Goal: Task Accomplishment & Management: Manage account settings

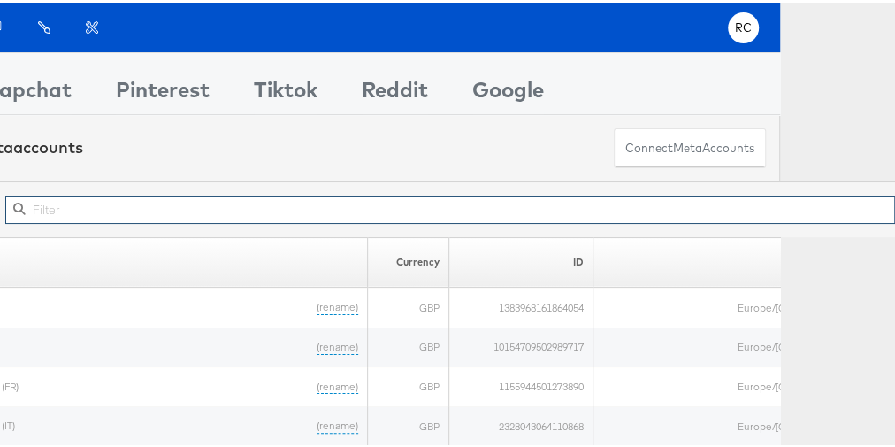
click at [227, 198] on input "text" at bounding box center [450, 207] width 890 height 28
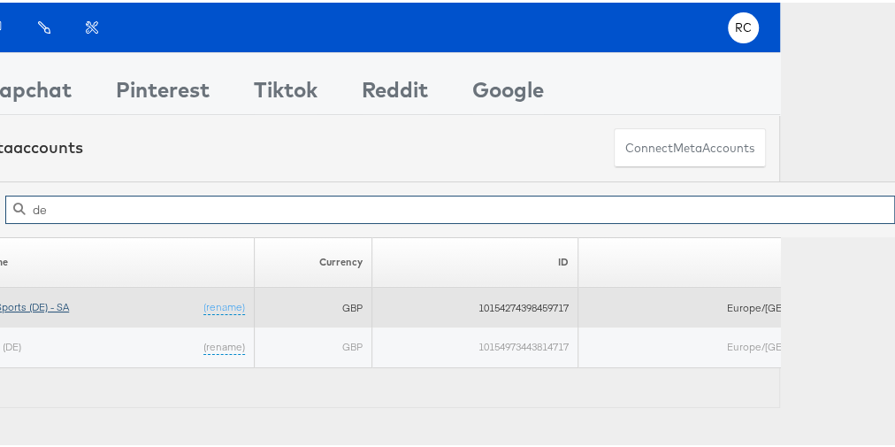
type input "de"
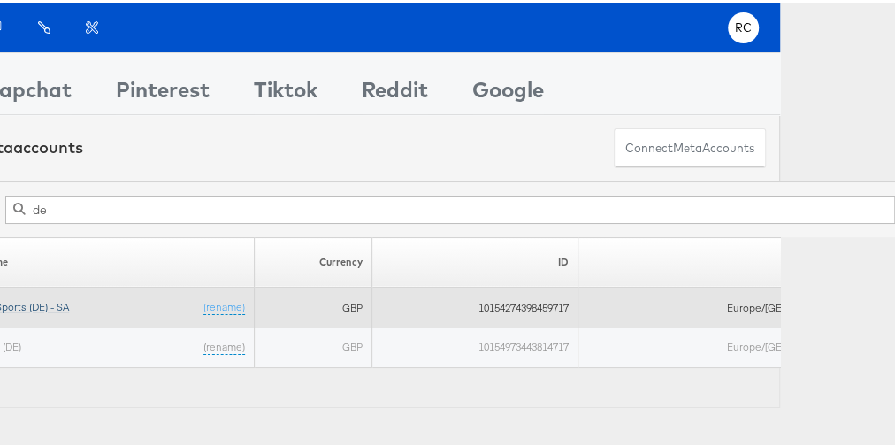
click at [36, 301] on link "JD Sports (DE) - SA" at bounding box center [24, 303] width 89 height 13
